Goal: Information Seeking & Learning: Learn about a topic

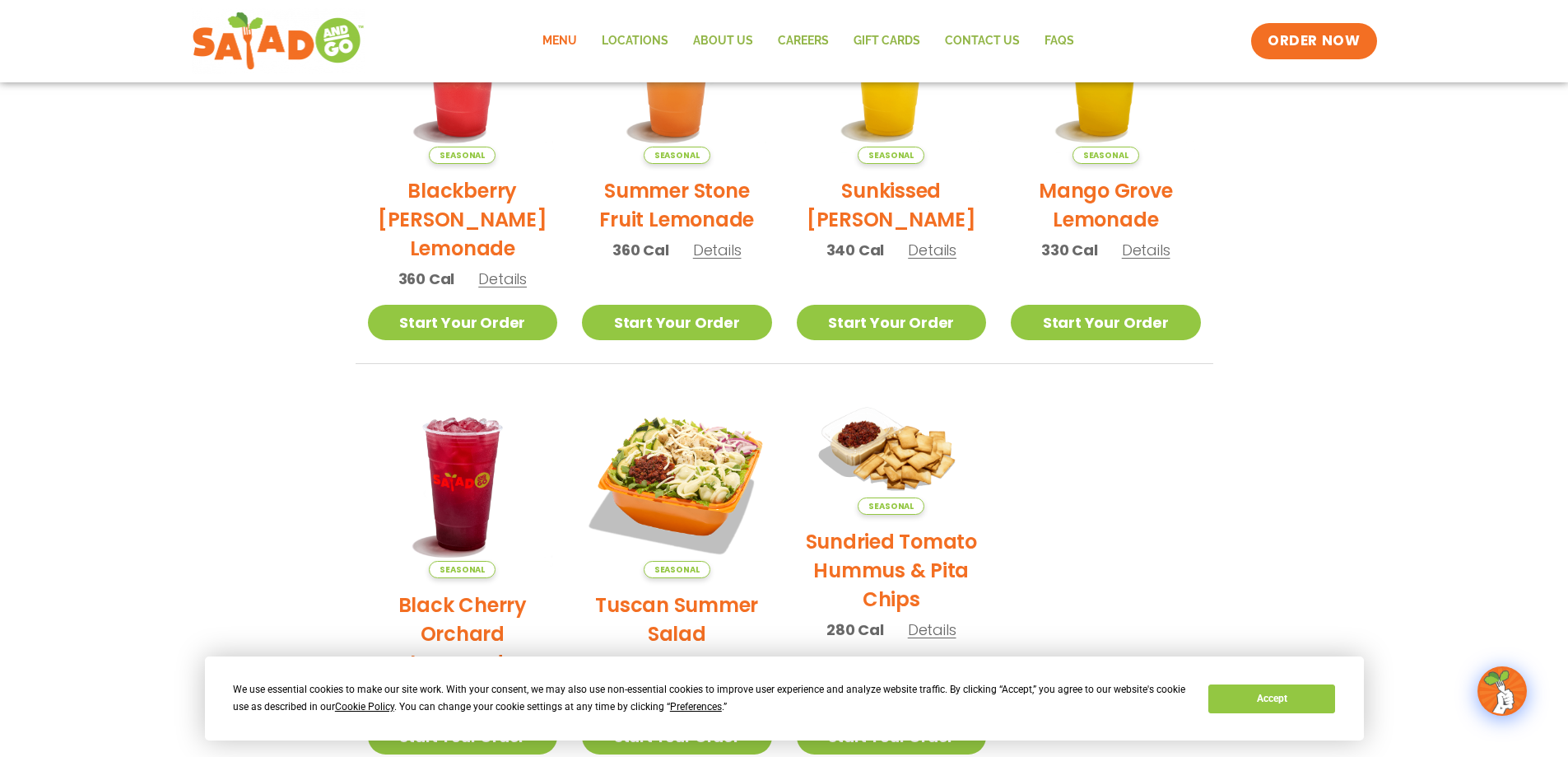
scroll to position [494, 0]
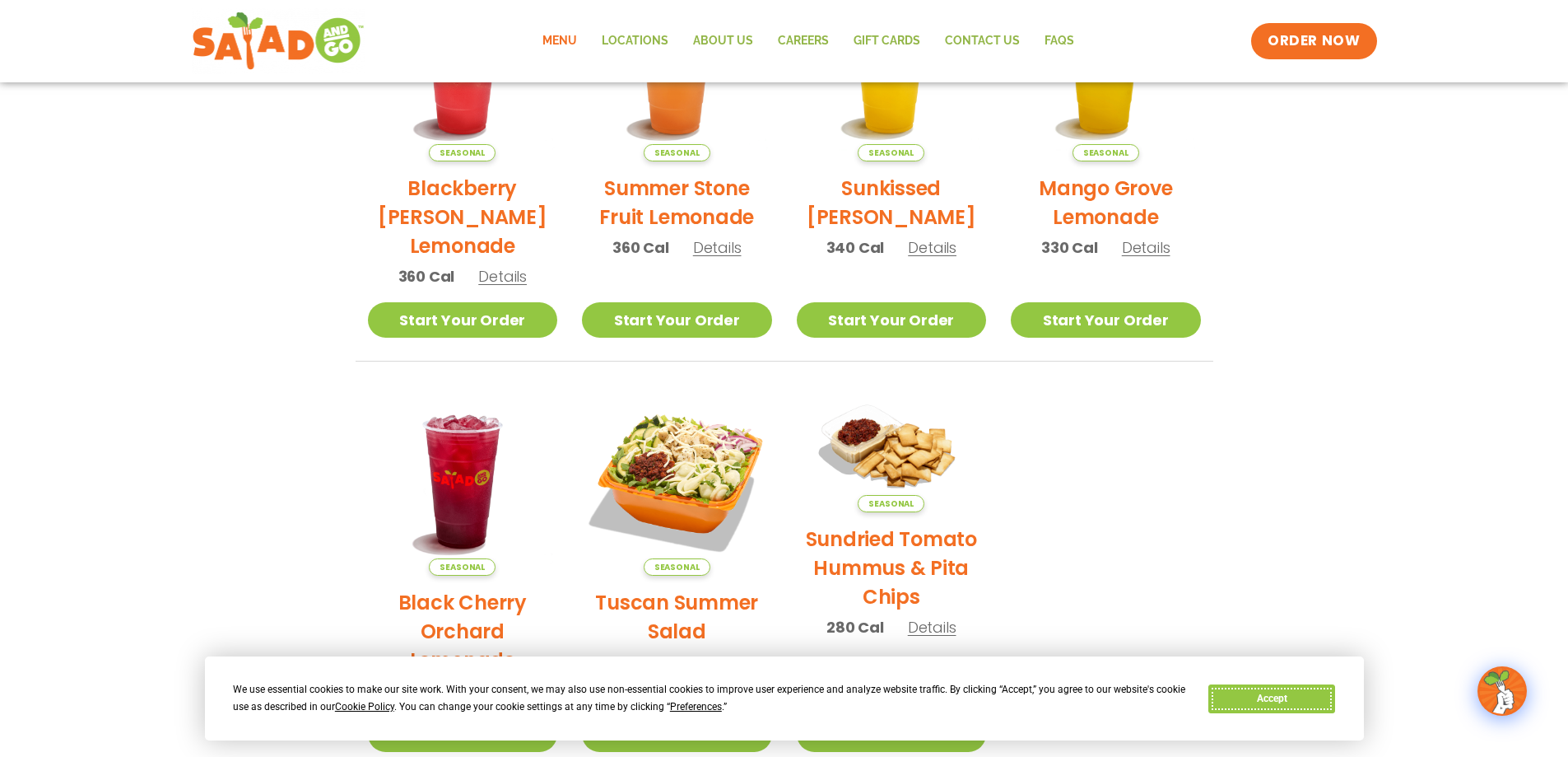
click at [1279, 708] on button "Accept" at bounding box center [1272, 699] width 127 height 29
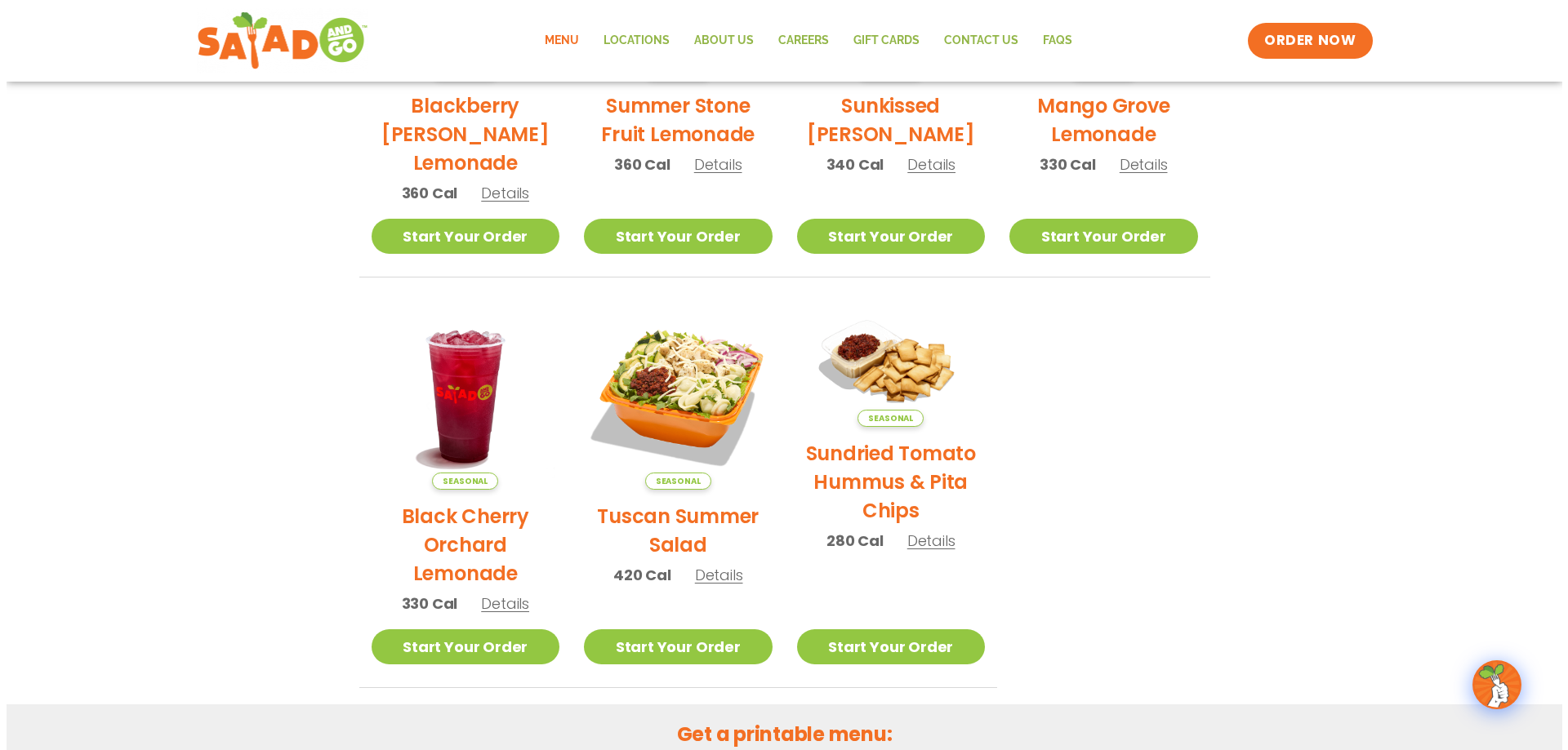
scroll to position [571, 0]
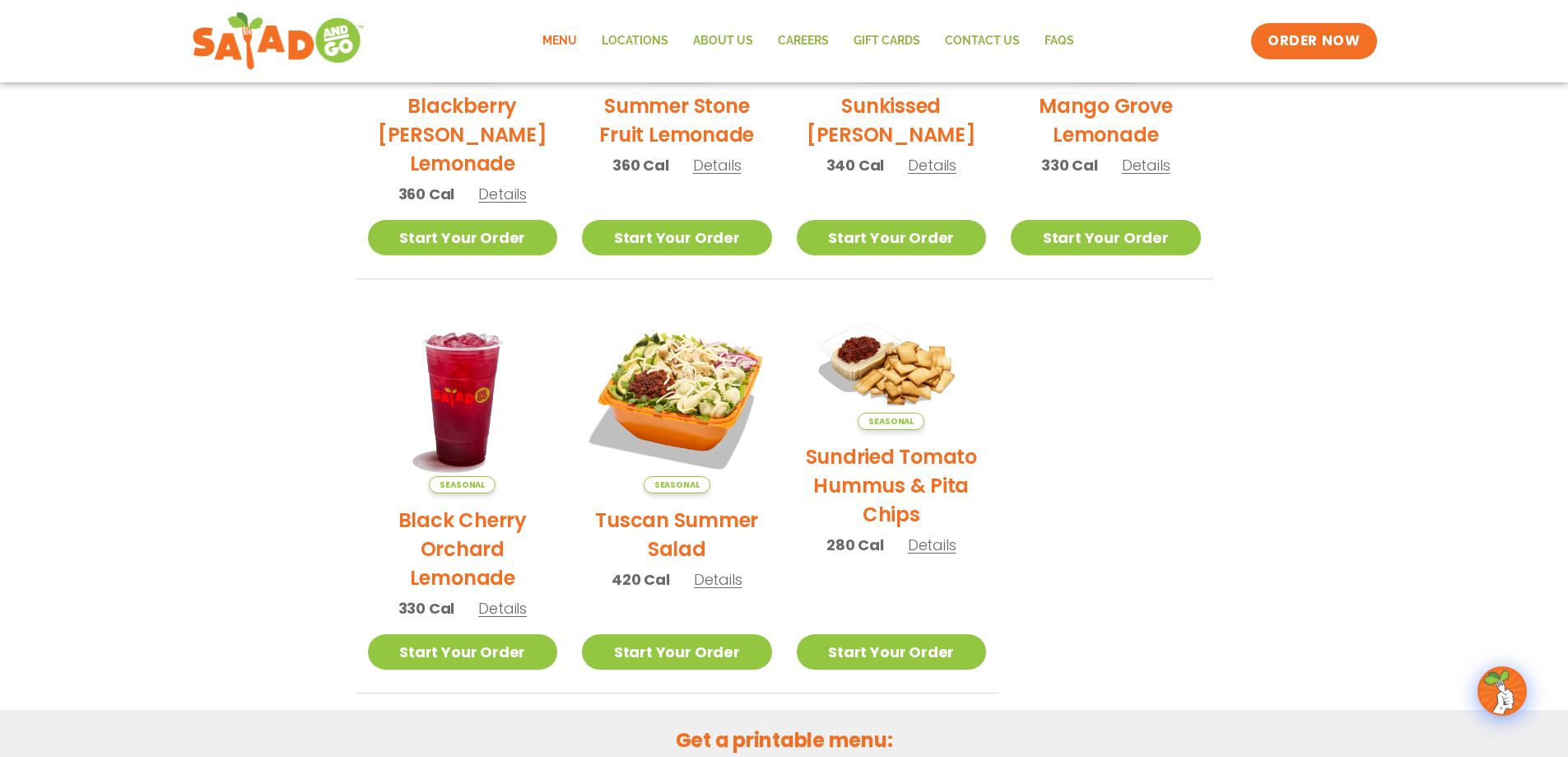
click at [680, 391] on img at bounding box center [677, 399] width 190 height 190
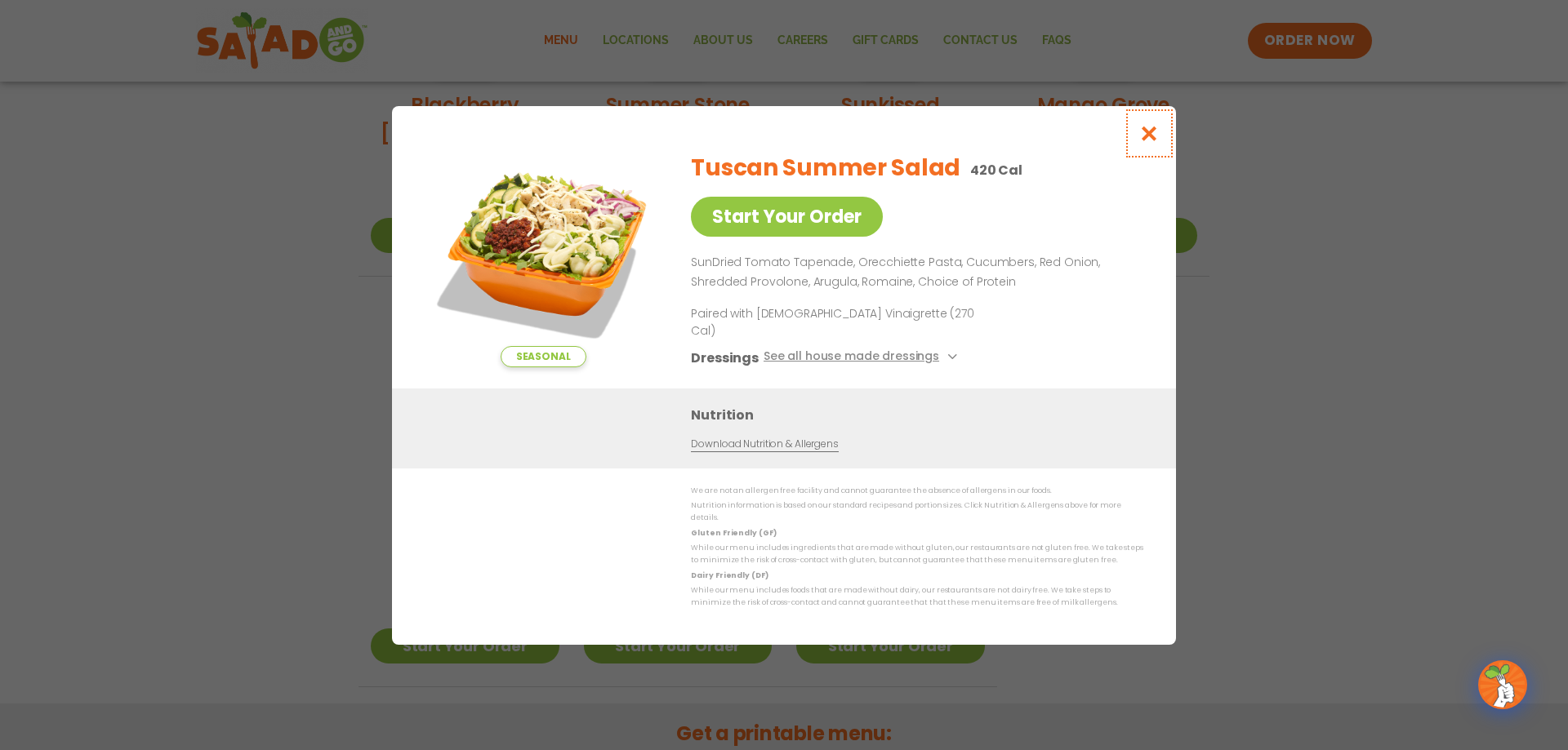
click at [1150, 142] on icon "Close modal" at bounding box center [1149, 133] width 20 height 17
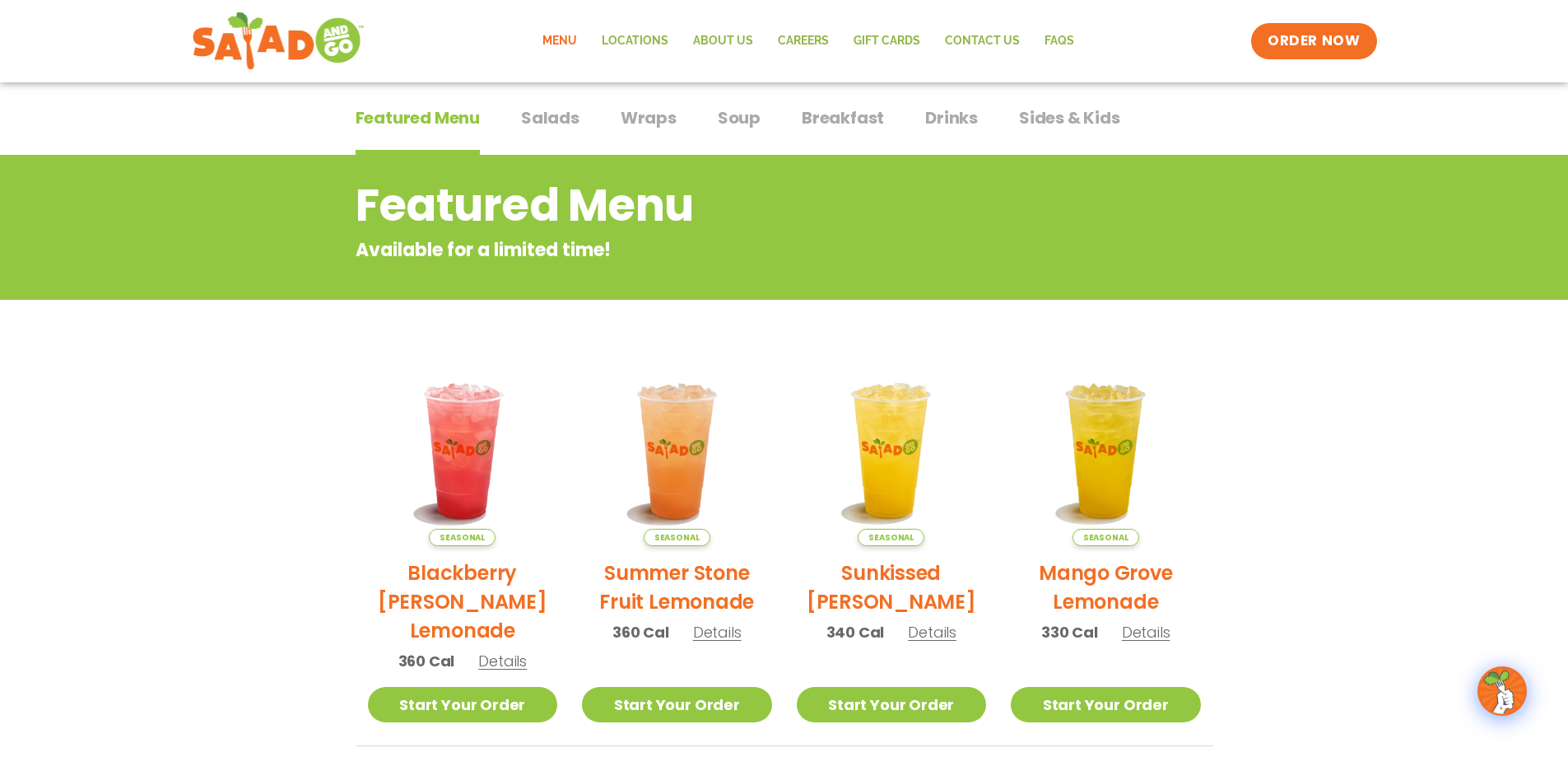
scroll to position [53, 0]
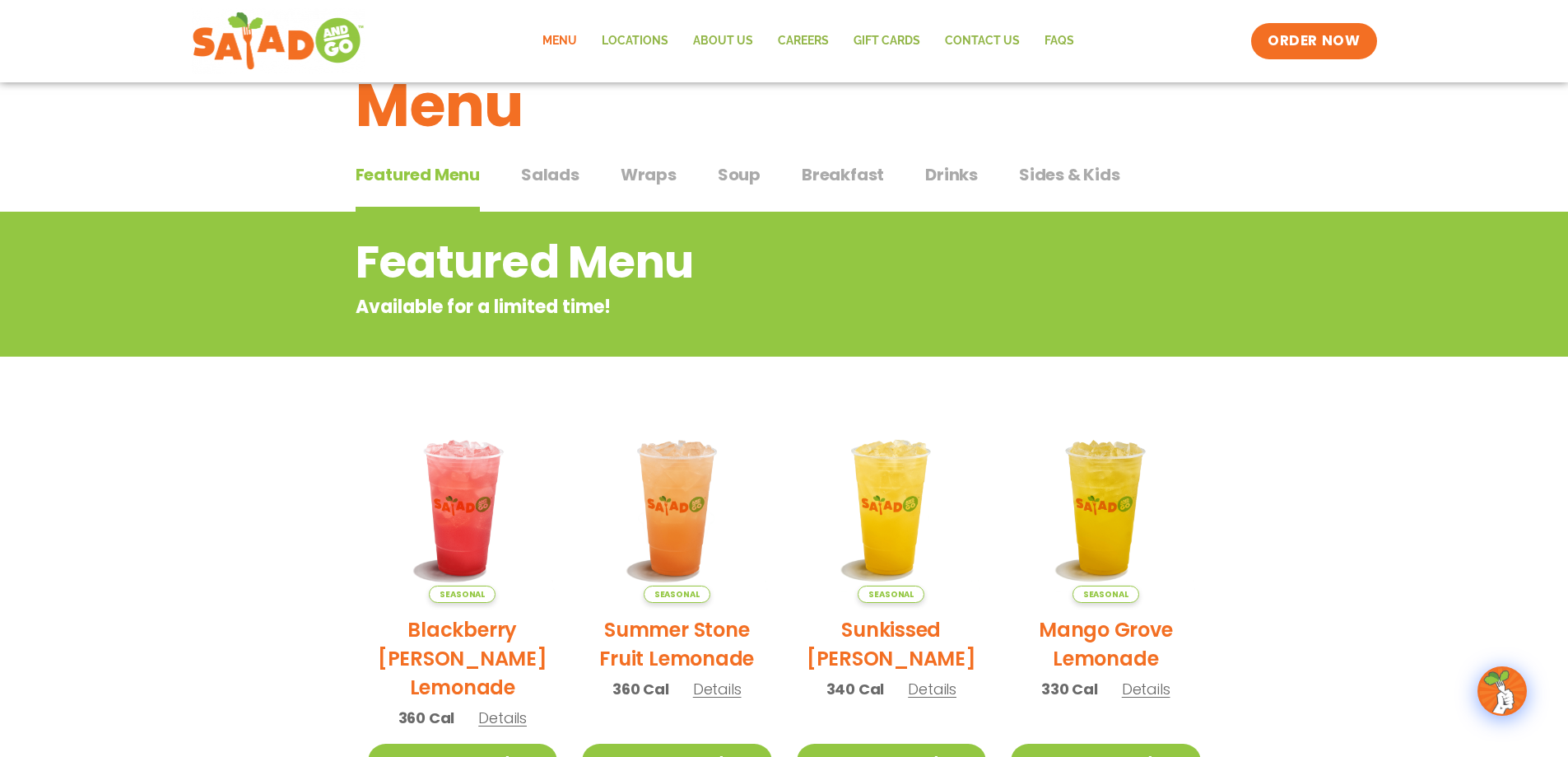
click at [567, 175] on span "Salads" at bounding box center [550, 174] width 58 height 25
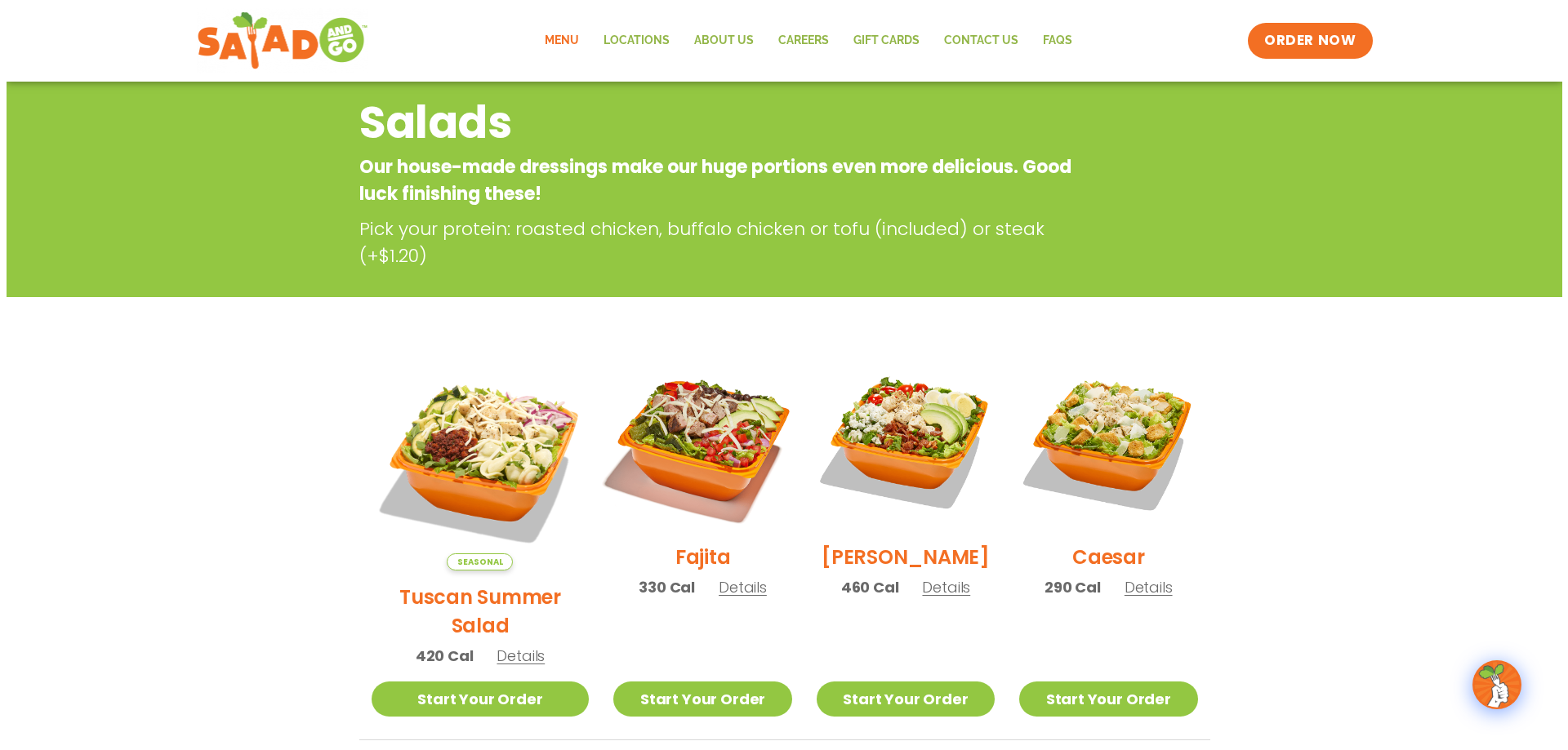
scroll to position [215, 0]
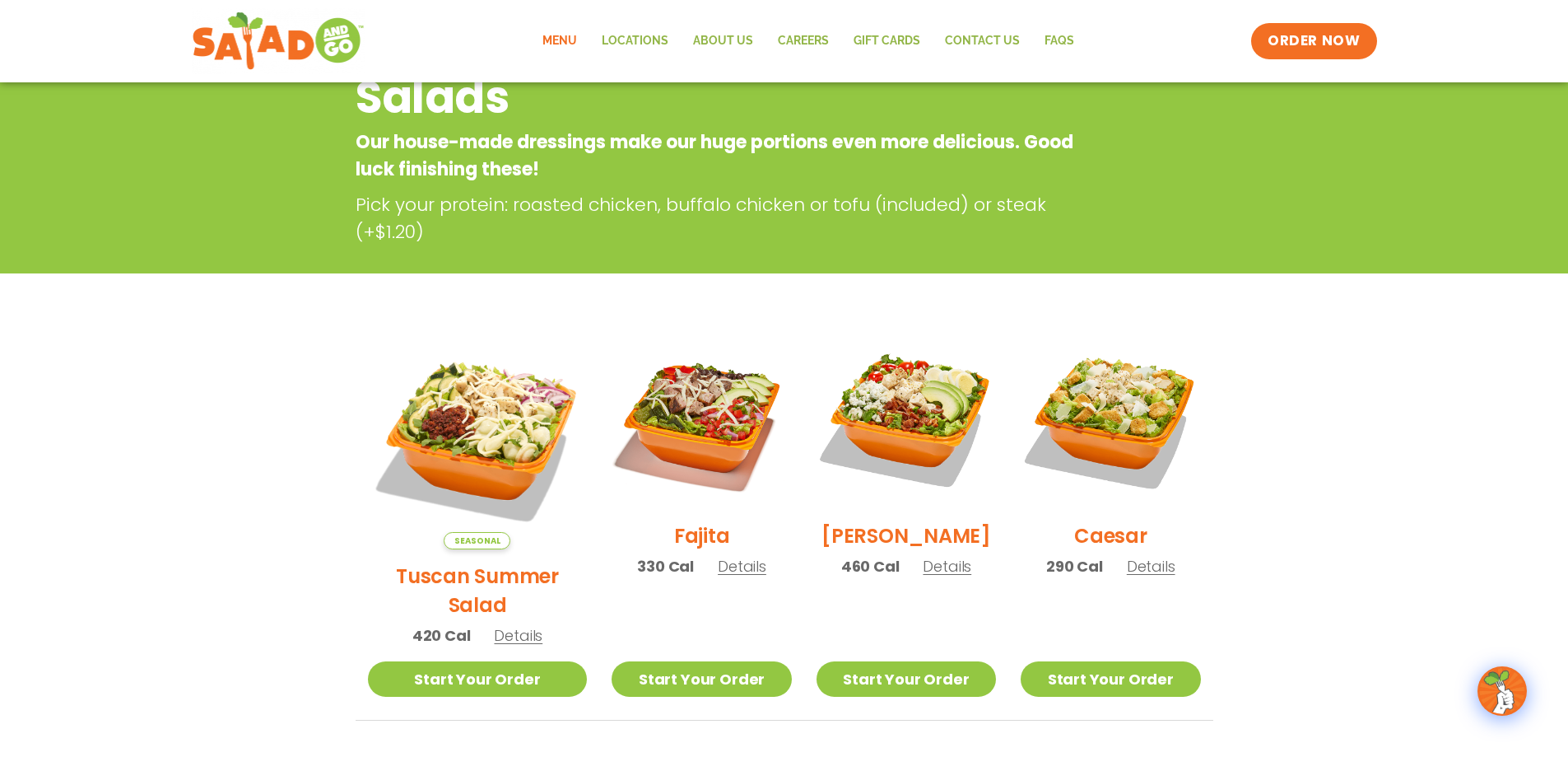
click at [498, 625] on span "Details" at bounding box center [518, 635] width 49 height 21
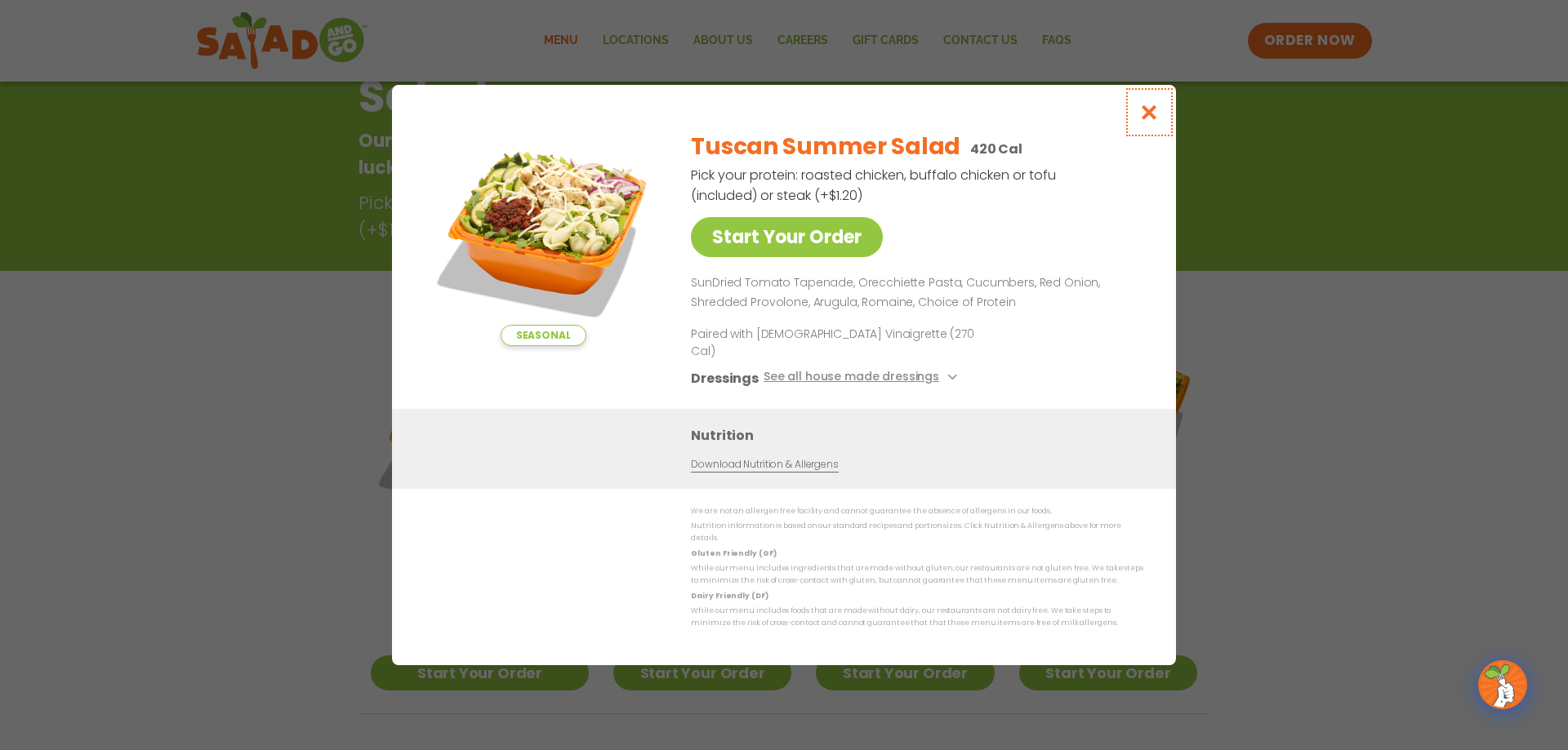
click at [1147, 120] on icon "Close modal" at bounding box center [1149, 112] width 20 height 17
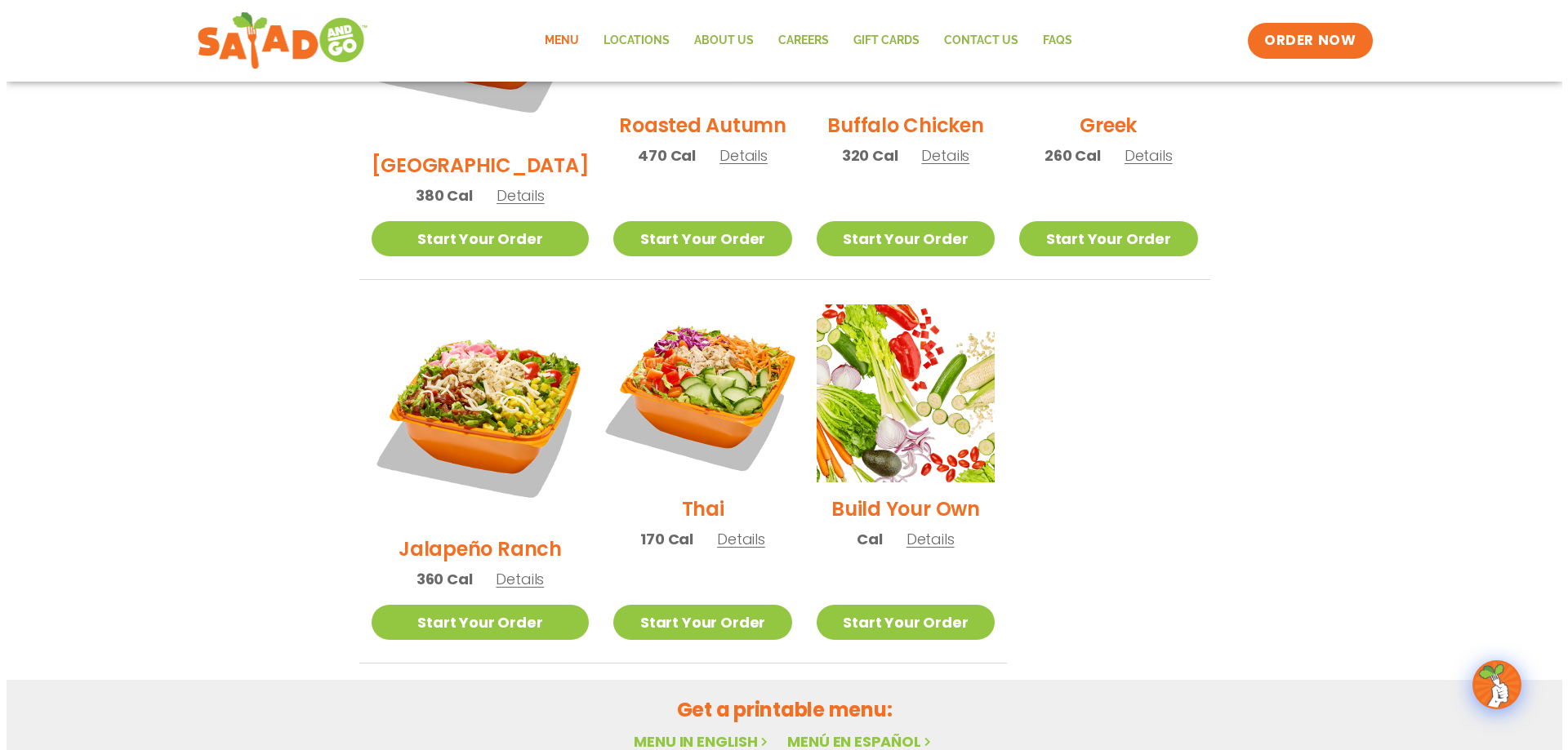
scroll to position [1078, 0]
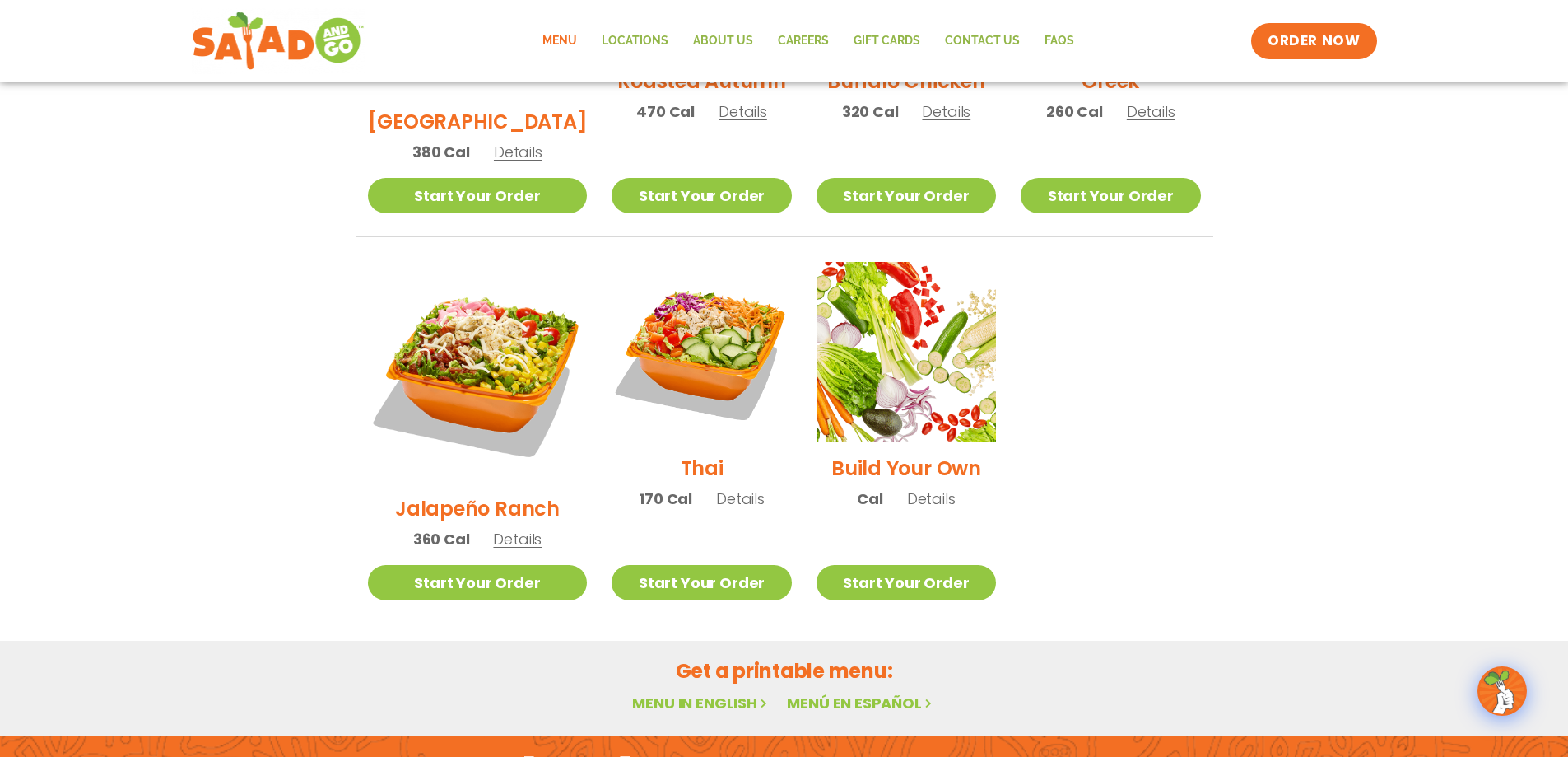
click at [716, 488] on span "Details" at bounding box center [740, 498] width 49 height 21
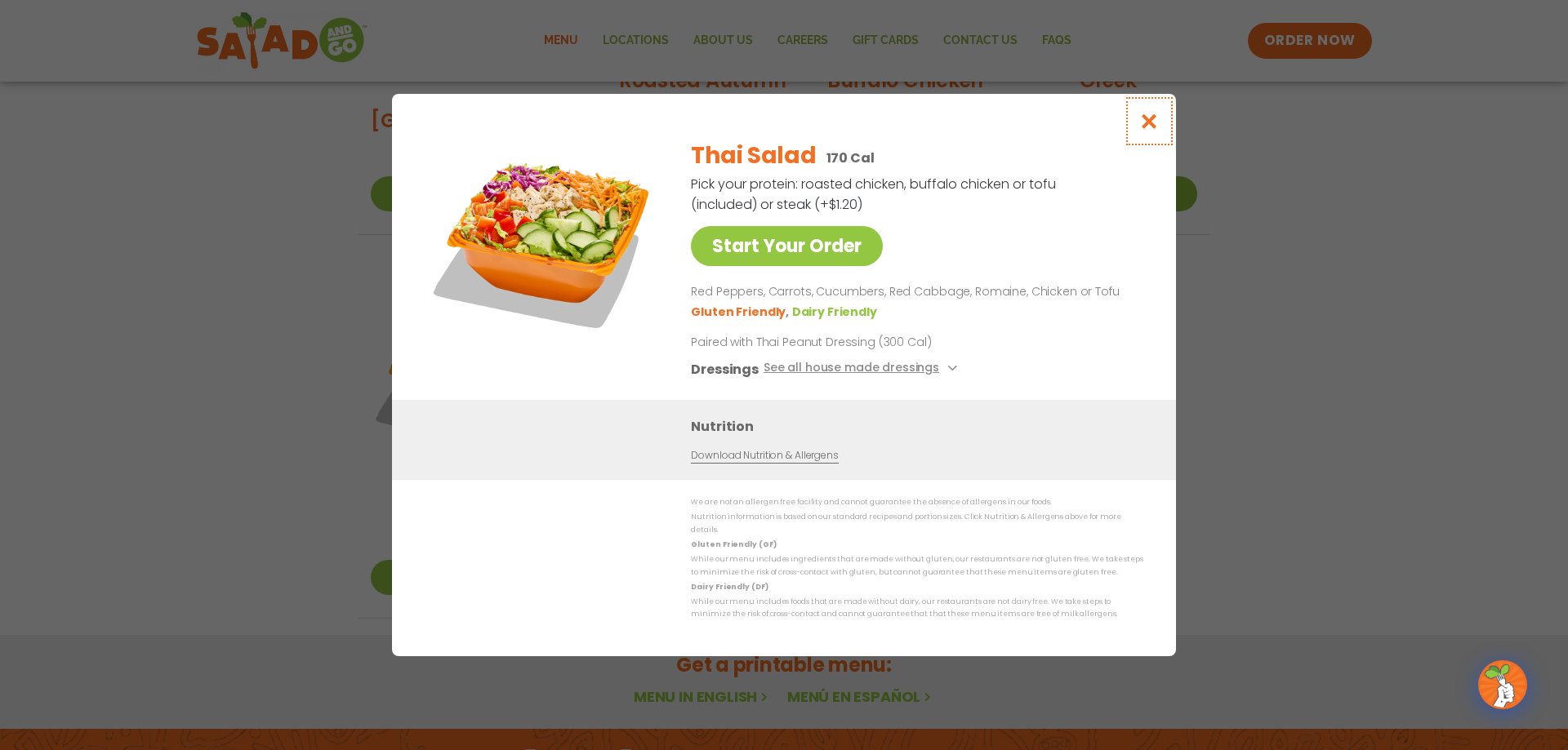
click at [1149, 127] on icon "Close modal" at bounding box center [1149, 121] width 20 height 17
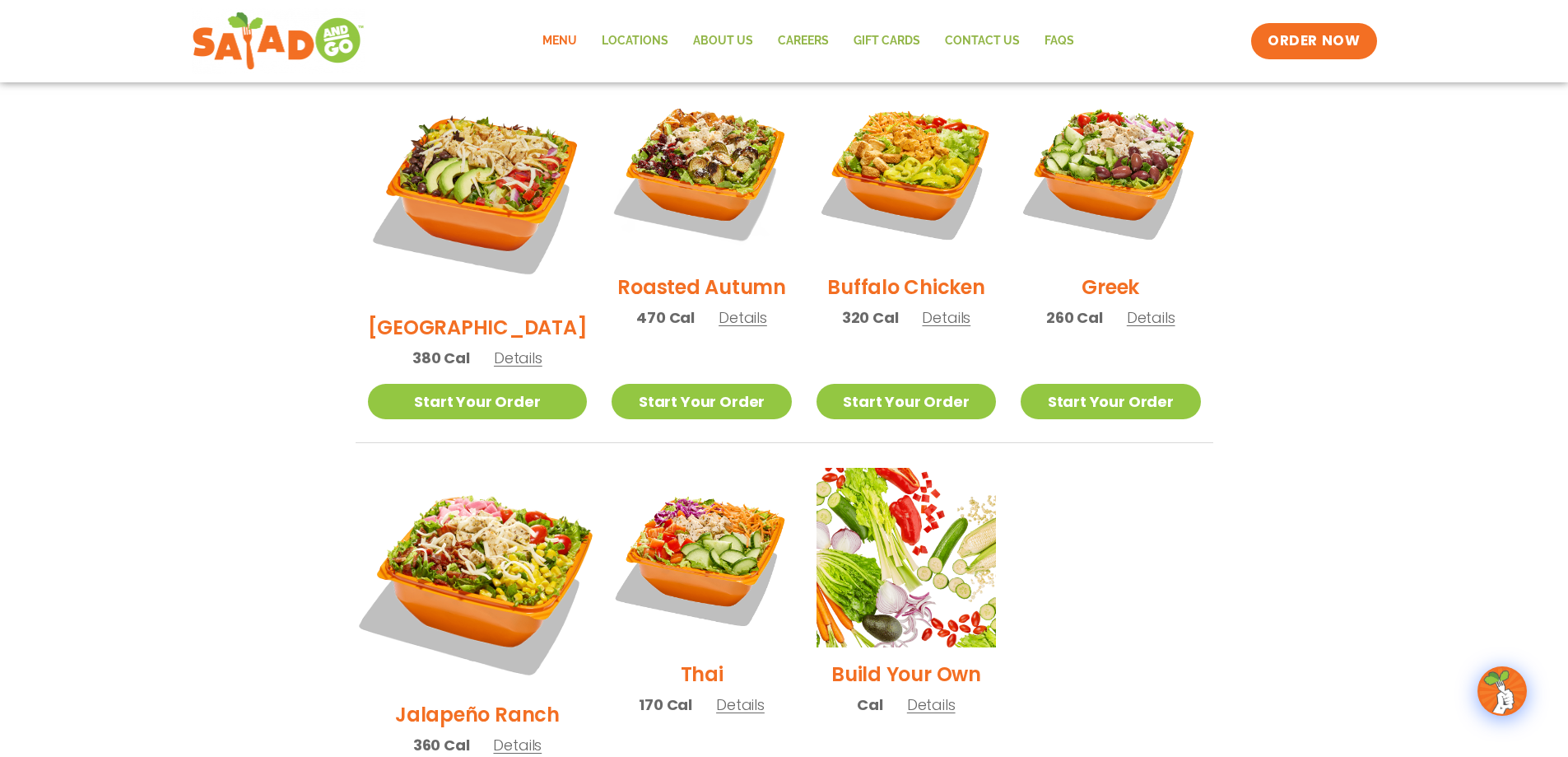
scroll to position [865, 0]
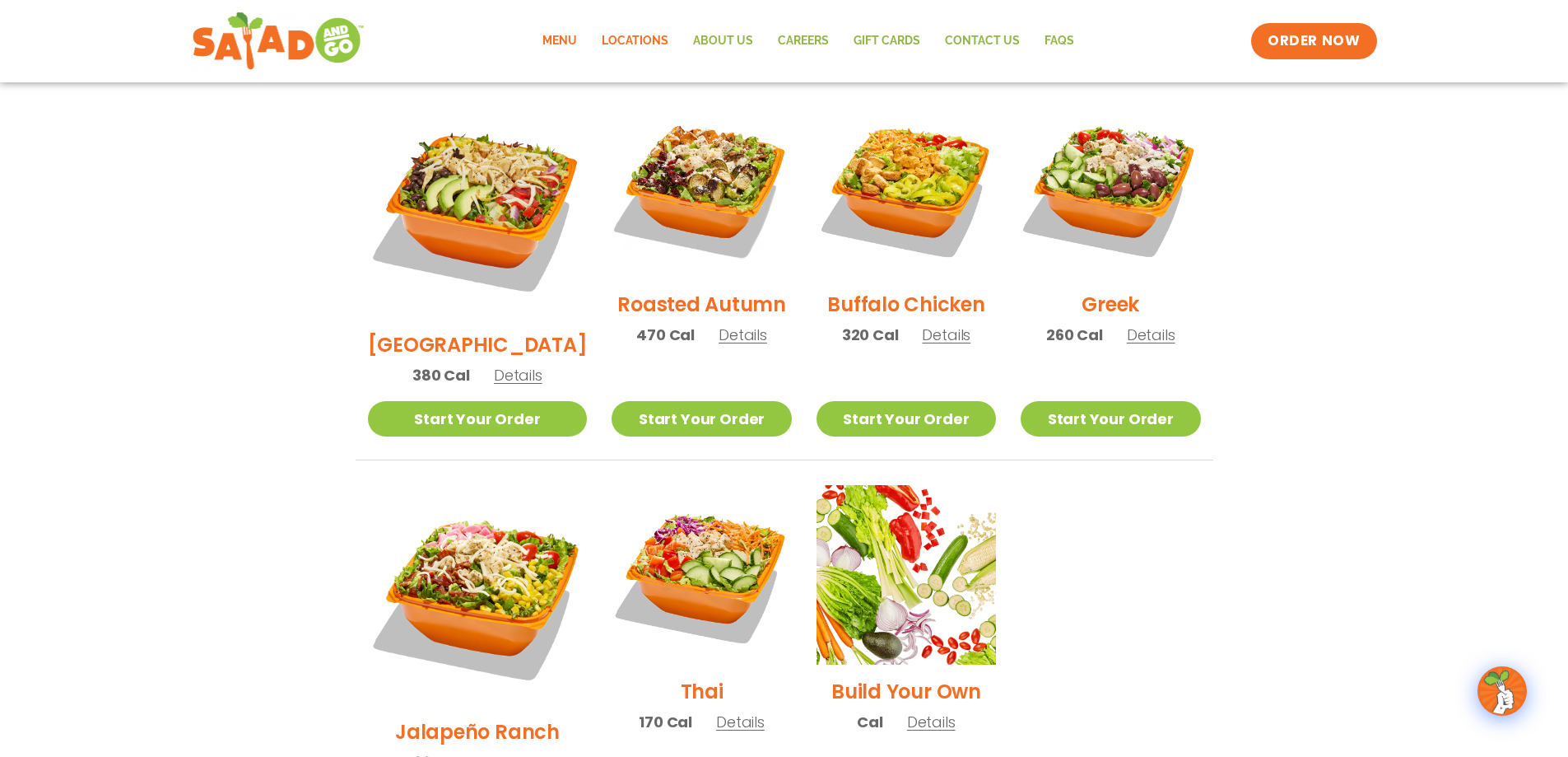
click at [638, 33] on link "Locations" at bounding box center [635, 41] width 92 height 38
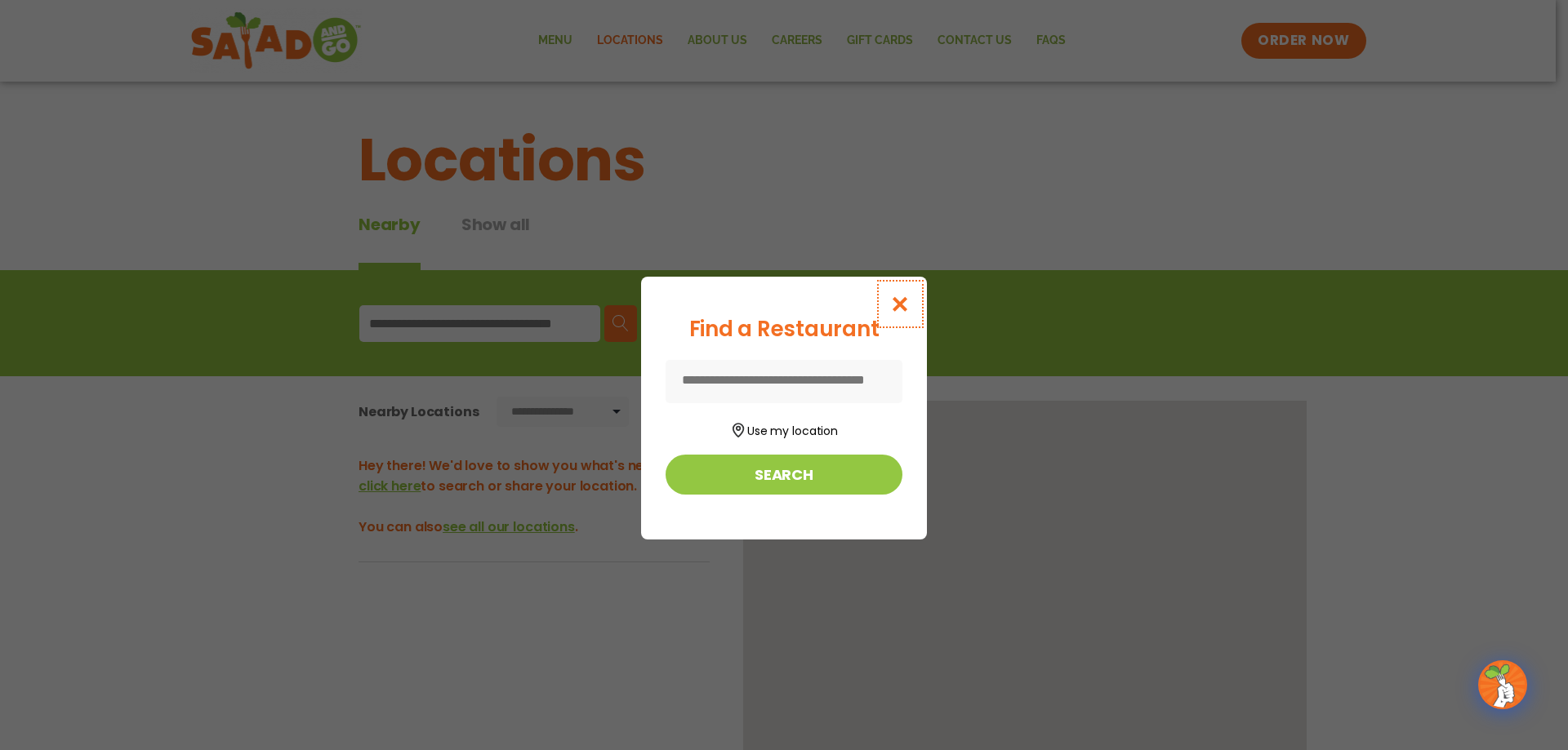
click at [899, 303] on icon "Close modal" at bounding box center [900, 304] width 20 height 17
